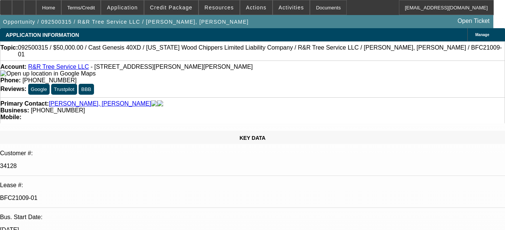
select select "0"
select select "6"
select select "0"
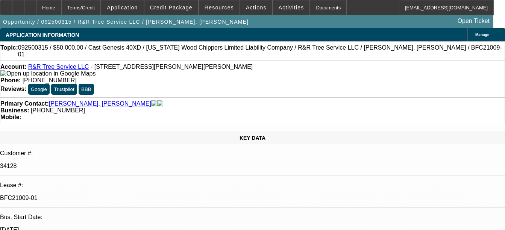
select select "0"
select select "6"
select select "0"
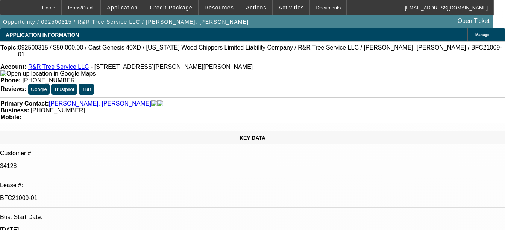
select select "0"
select select "6"
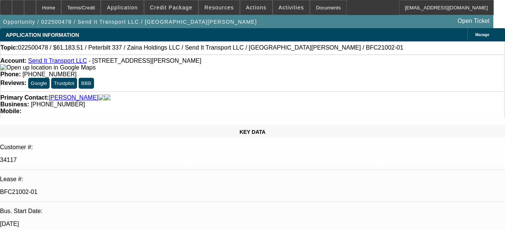
select select "0"
select select "2"
select select "0"
select select "6"
select select "0"
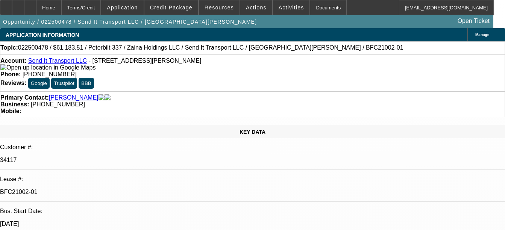
select select "2"
select select "0"
select select "6"
select select "0"
select select "2"
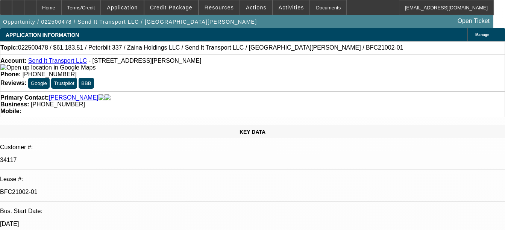
select select "0"
select select "6"
select select "0"
select select "3"
select select "0"
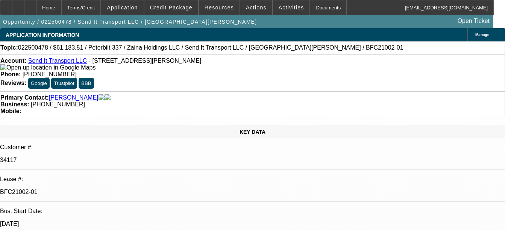
select select "6"
click at [314, 9] on div "Documents" at bounding box center [328, 7] width 37 height 15
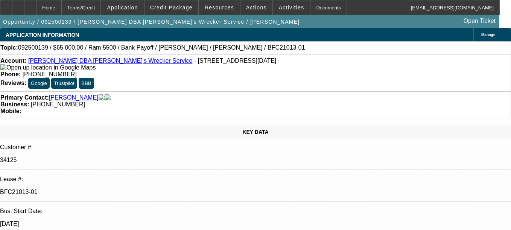
select select "0"
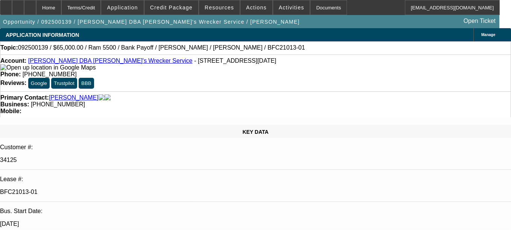
select select "0"
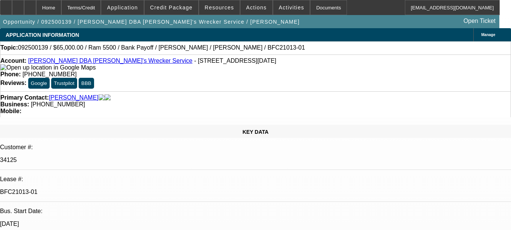
select select "0"
select select "1"
select select "6"
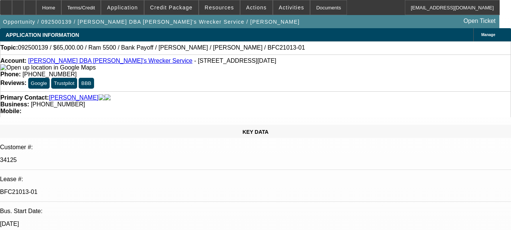
select select "1"
select select "6"
select select "1"
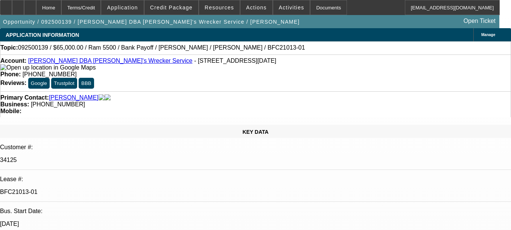
select select "6"
select select "1"
select select "6"
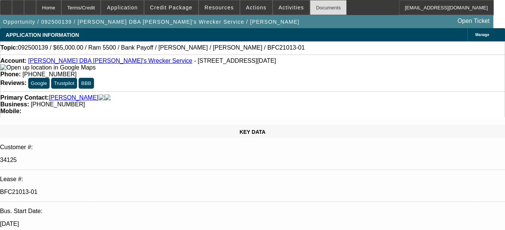
click at [310, 11] on div "Documents" at bounding box center [328, 7] width 37 height 15
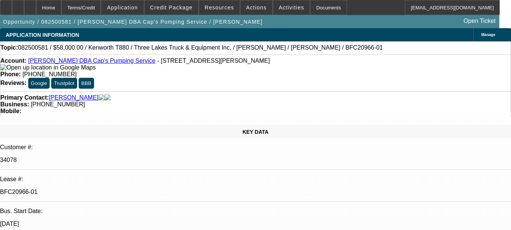
select select "0"
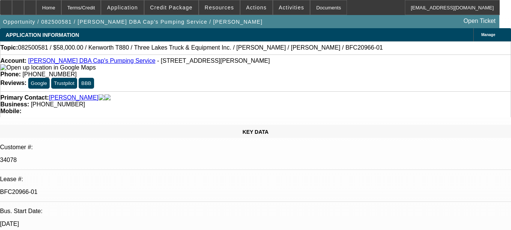
select select "0"
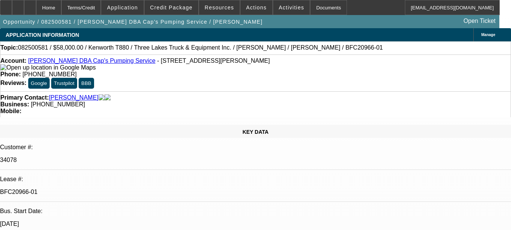
select select "0"
select select "0.1"
select select "1"
select select "9"
select select "6"
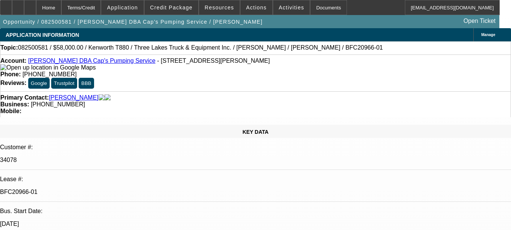
select select "1"
select select "9"
select select "6"
select select "1"
select select "9"
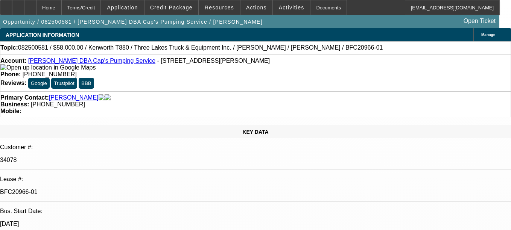
select select "6"
select select "1"
select select "9"
select select "4"
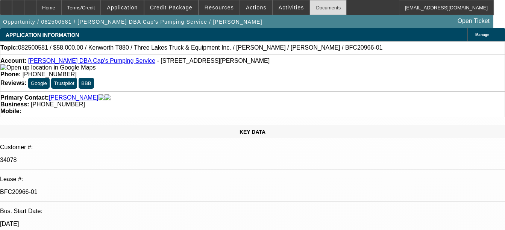
click at [317, 12] on div "Documents" at bounding box center [328, 7] width 37 height 15
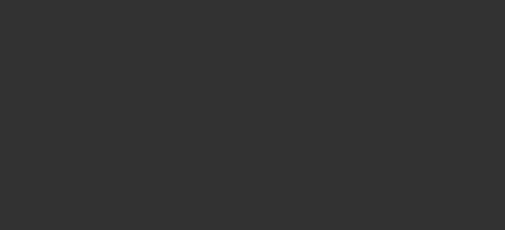
select select "0"
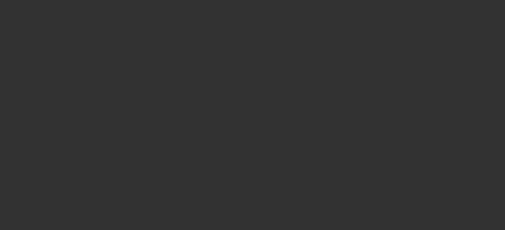
select select "0"
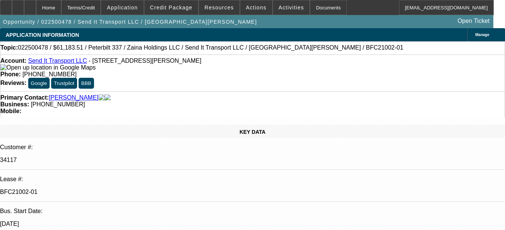
select select "1"
select select "2"
select select "1"
select select "2"
select select "1"
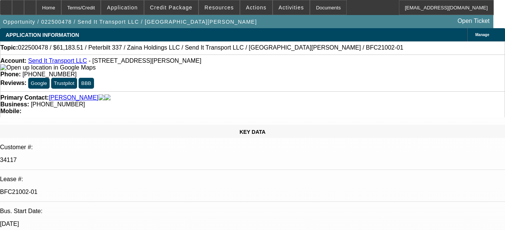
select select "2"
select select "1"
select select "3"
select select "6"
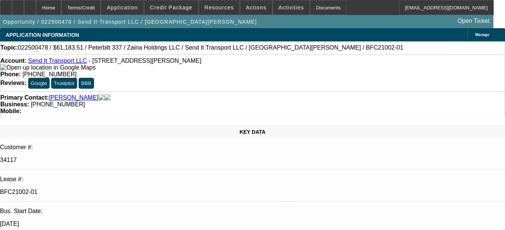
select select "6"
click at [319, 7] on div "Documents" at bounding box center [328, 7] width 37 height 15
